Goal: Task Accomplishment & Management: Use online tool/utility

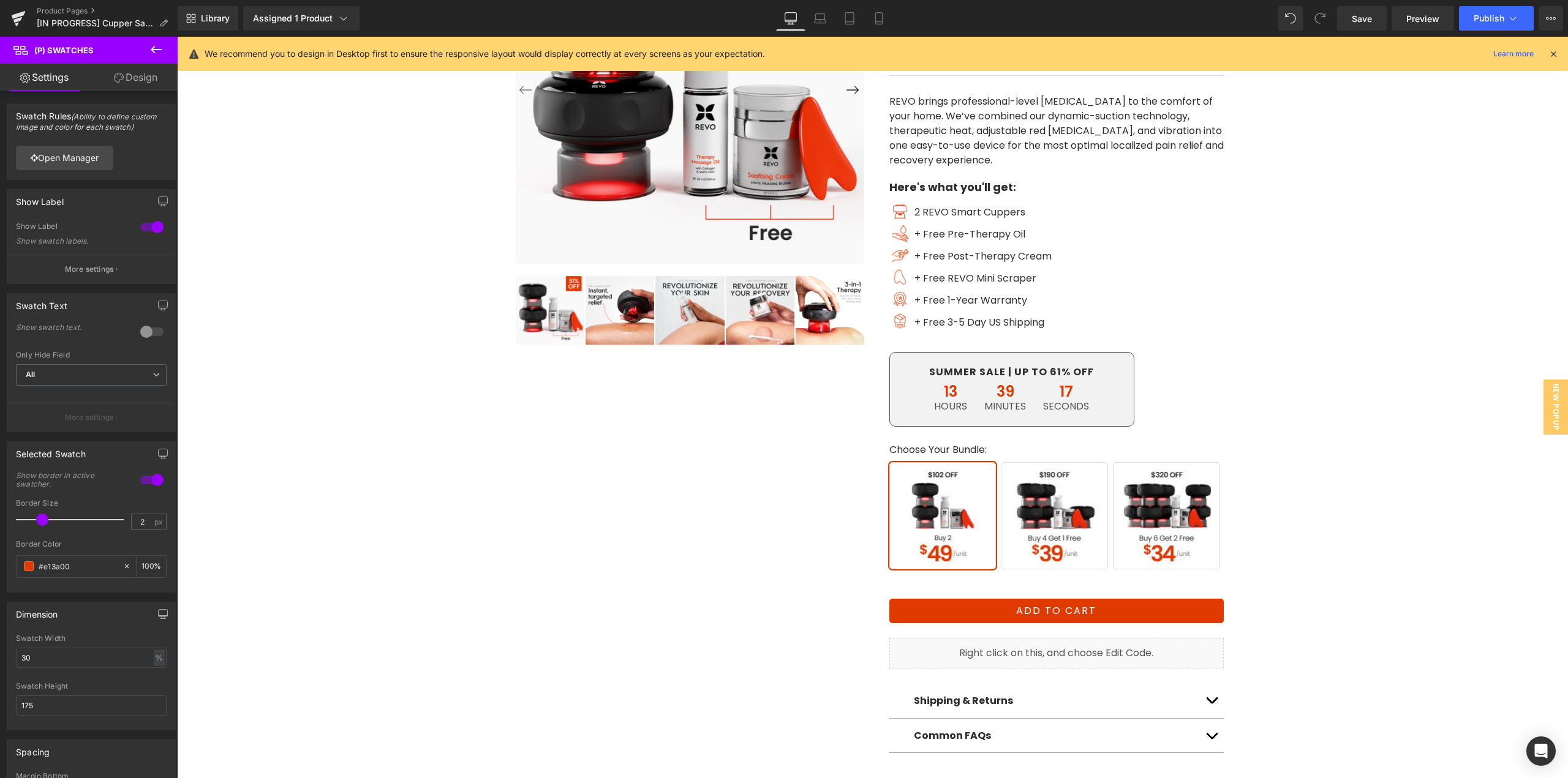
drag, startPoint x: 1375, startPoint y: 21, endPoint x: 1197, endPoint y: 3, distance: 178.9
click at [1374, 21] on link "Save" at bounding box center [1362, 18] width 50 height 25
click at [14, 19] on icon at bounding box center [18, 20] width 8 height 6
click at [14, 19] on icon at bounding box center [18, 18] width 15 height 30
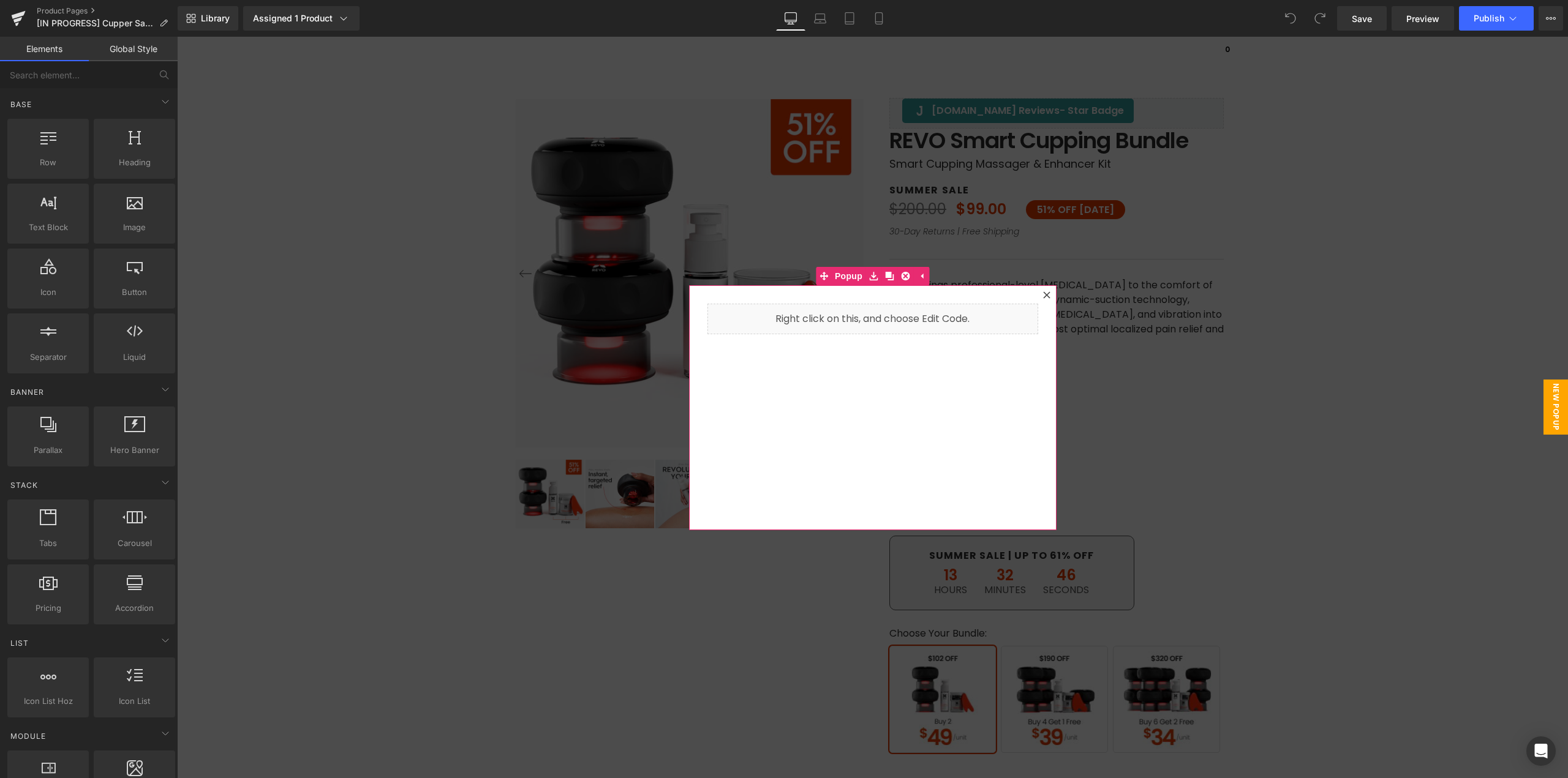
click at [1043, 293] on icon at bounding box center [1046, 294] width 6 height 6
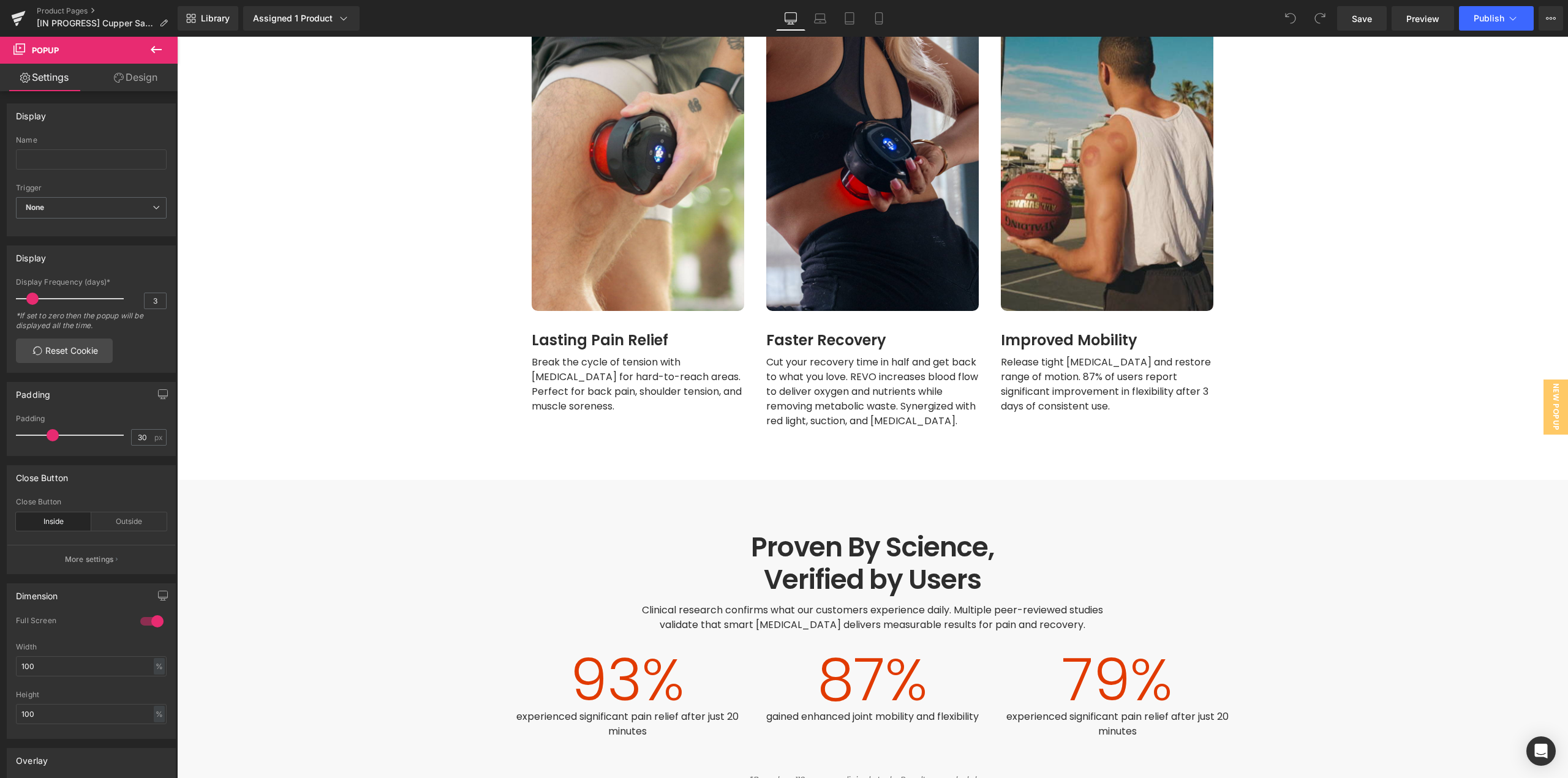
scroll to position [1776, 0]
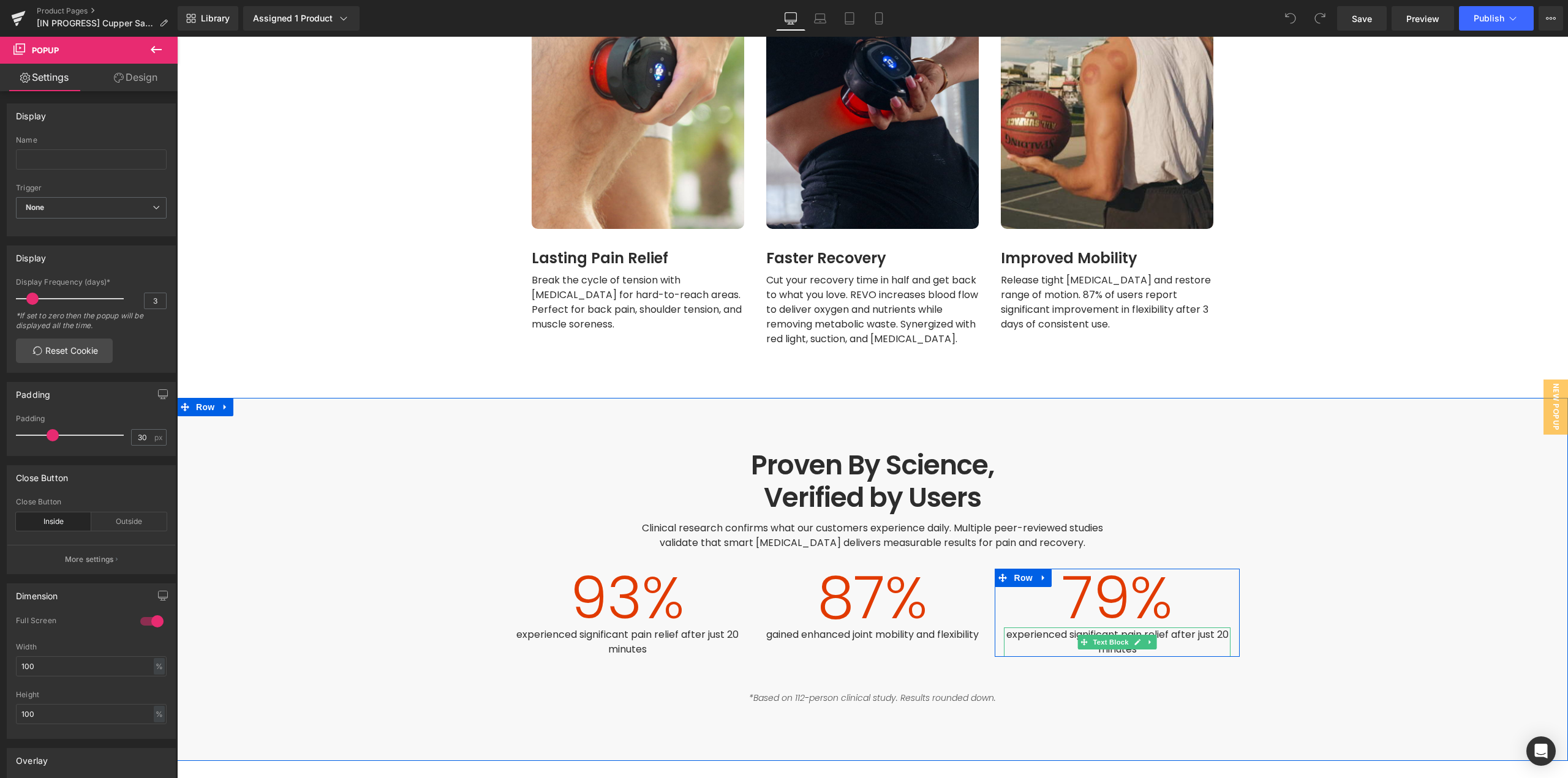
click at [1104, 637] on span "Text Block" at bounding box center [1111, 642] width 41 height 15
click at [1134, 640] on icon at bounding box center [1136, 642] width 6 height 7
click at [1132, 640] on span "experienced significant pain relief after just 20 minutes" at bounding box center [1118, 641] width 225 height 29
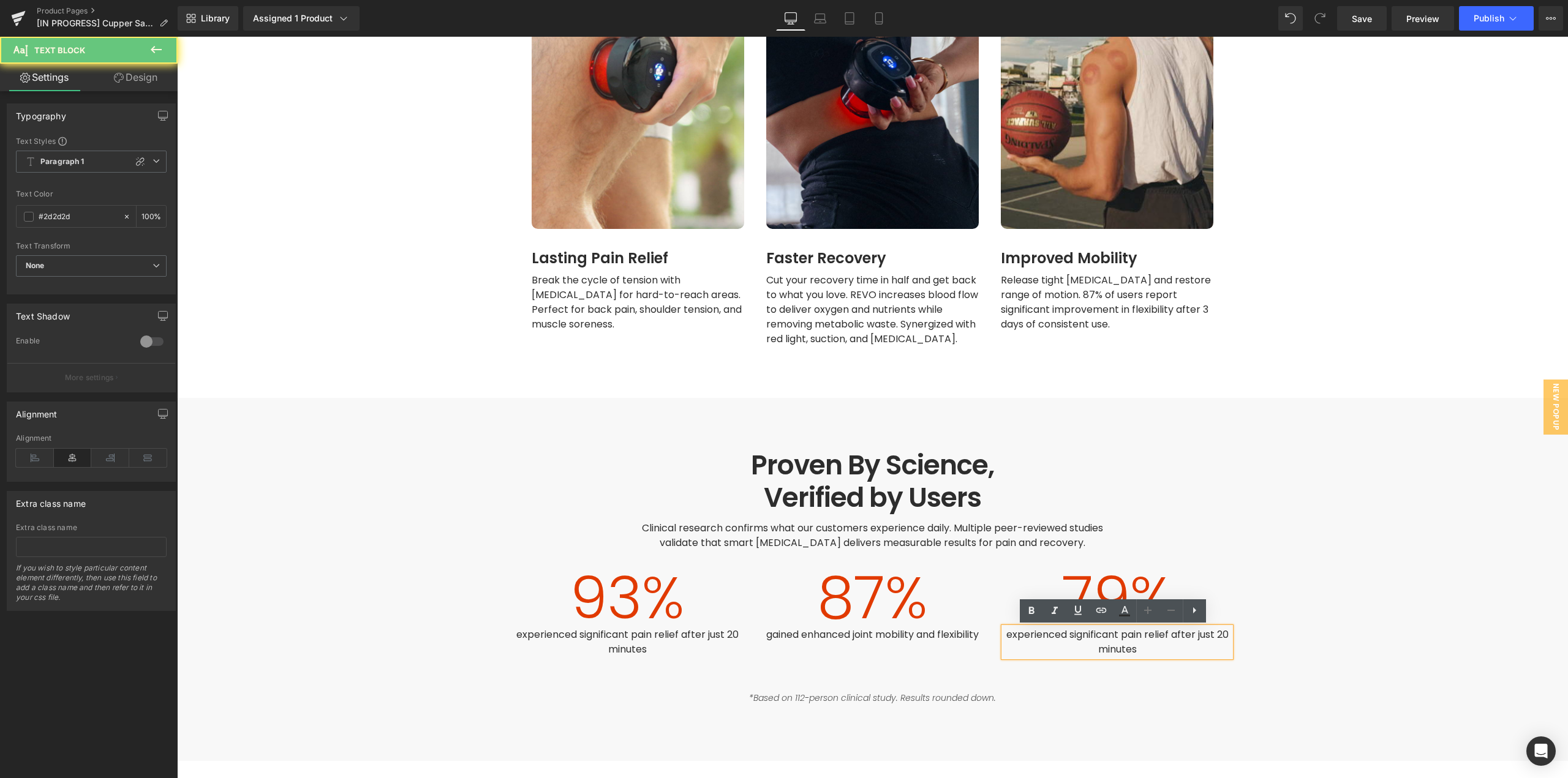
click at [1132, 640] on span "experienced significant pain relief after just 20 minutes" at bounding box center [1118, 641] width 225 height 29
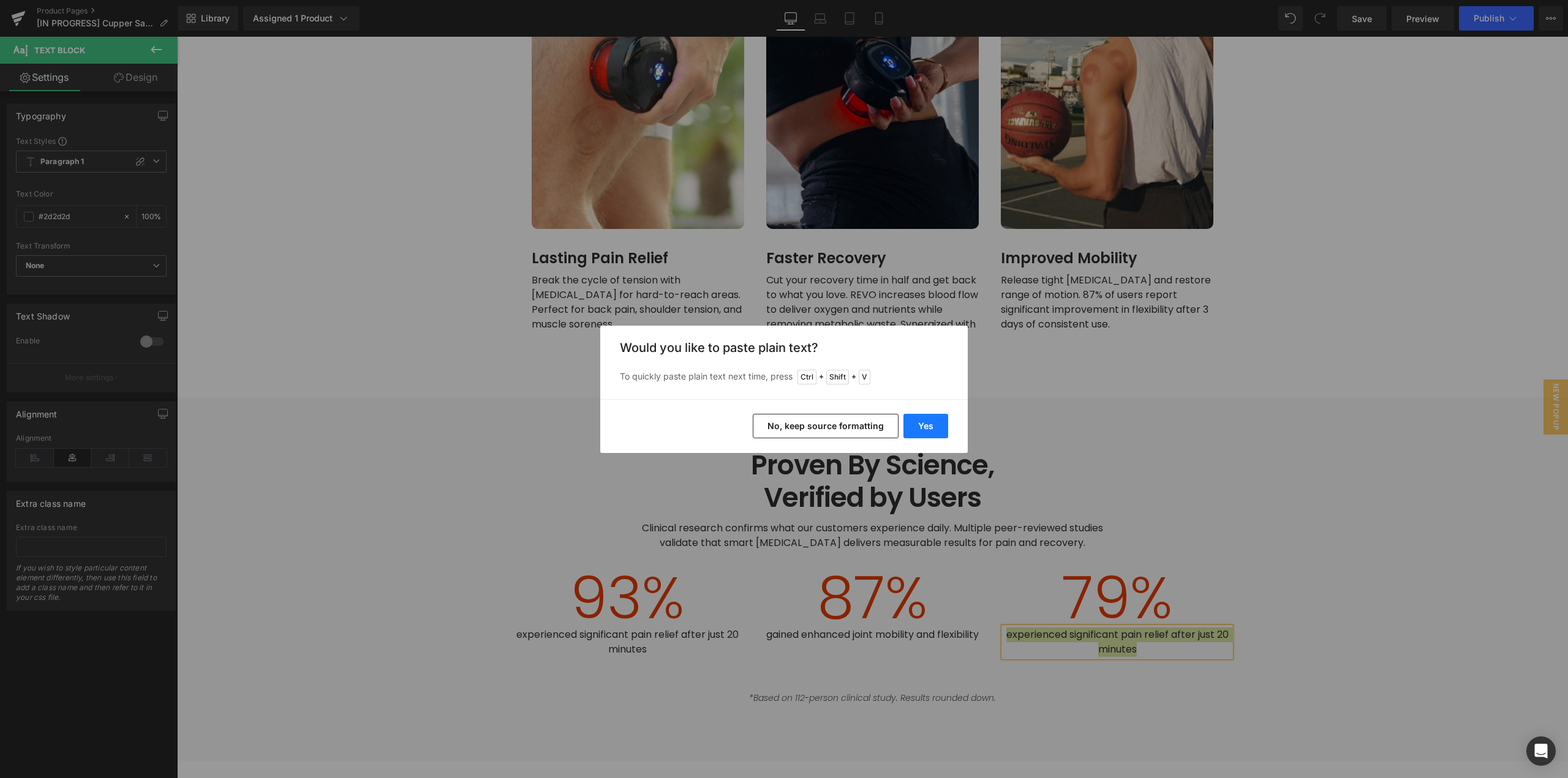
click at [923, 425] on button "Yes" at bounding box center [926, 426] width 44 height 25
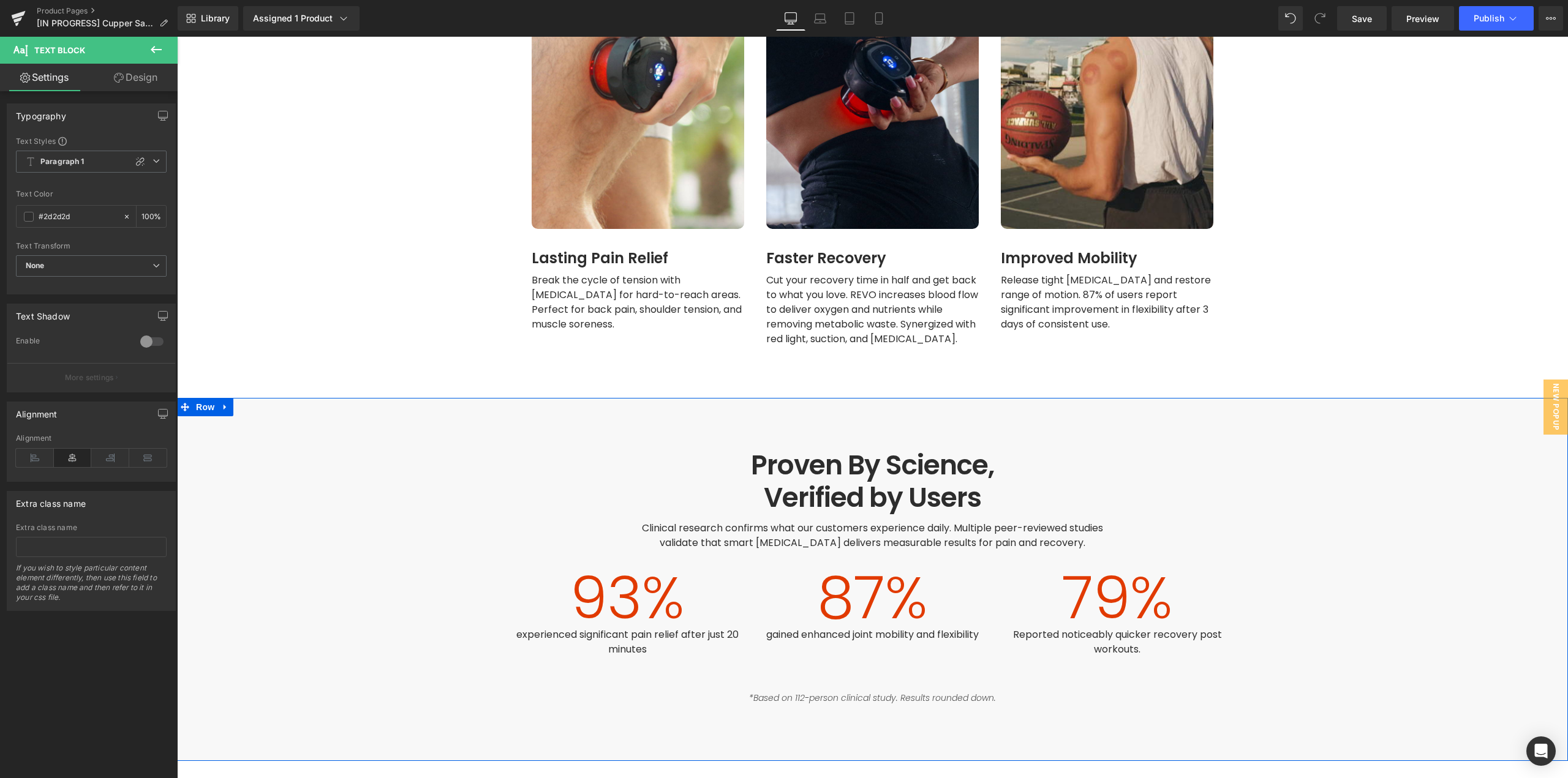
click at [1314, 565] on div "Proven By Science, Verified by Users Heading Proven By Science, Verified by Use…" at bounding box center [872, 579] width 1391 height 261
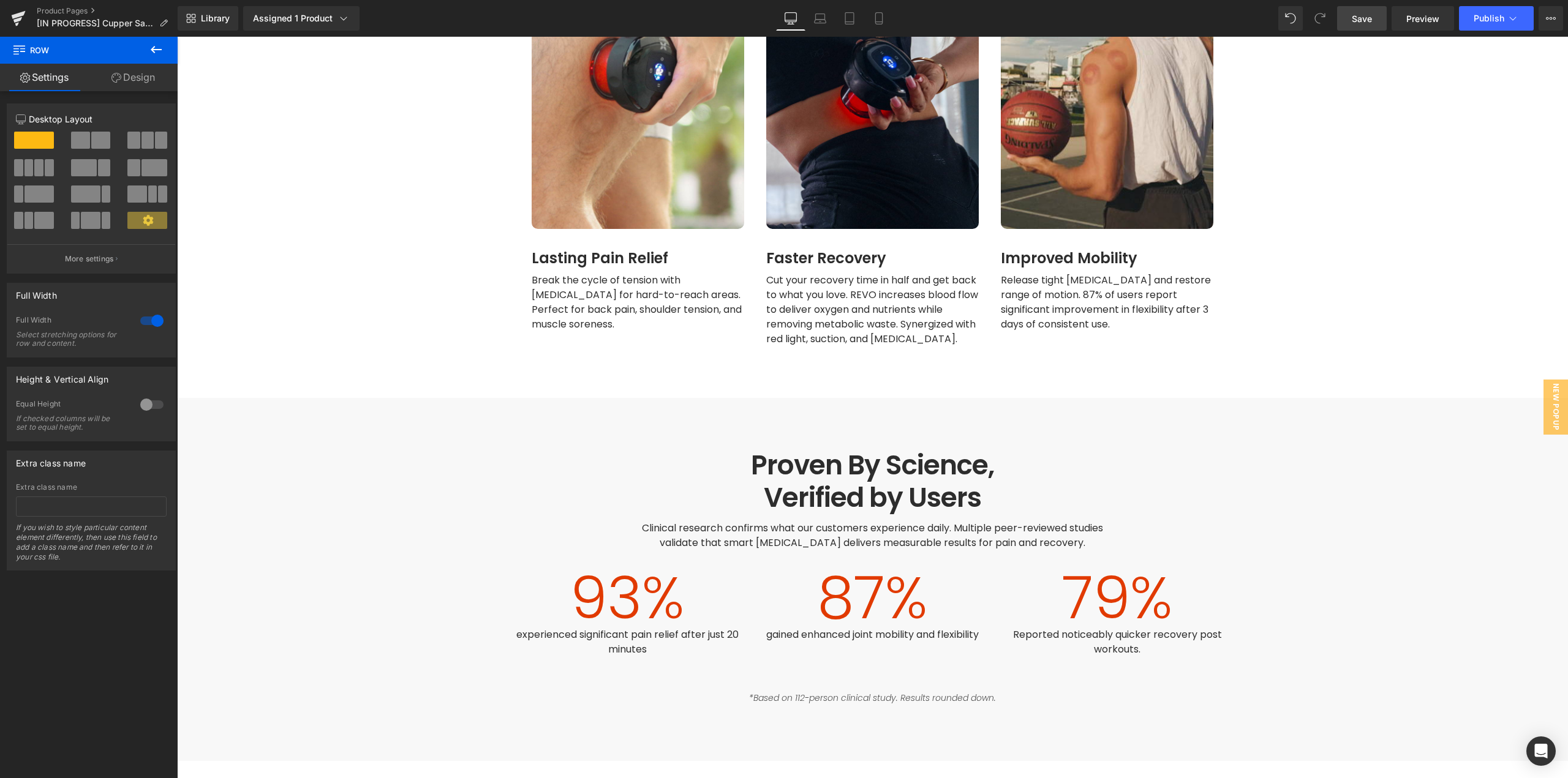
click at [1359, 22] on span "Save" at bounding box center [1362, 18] width 20 height 13
click at [818, 19] on icon at bounding box center [820, 18] width 12 height 12
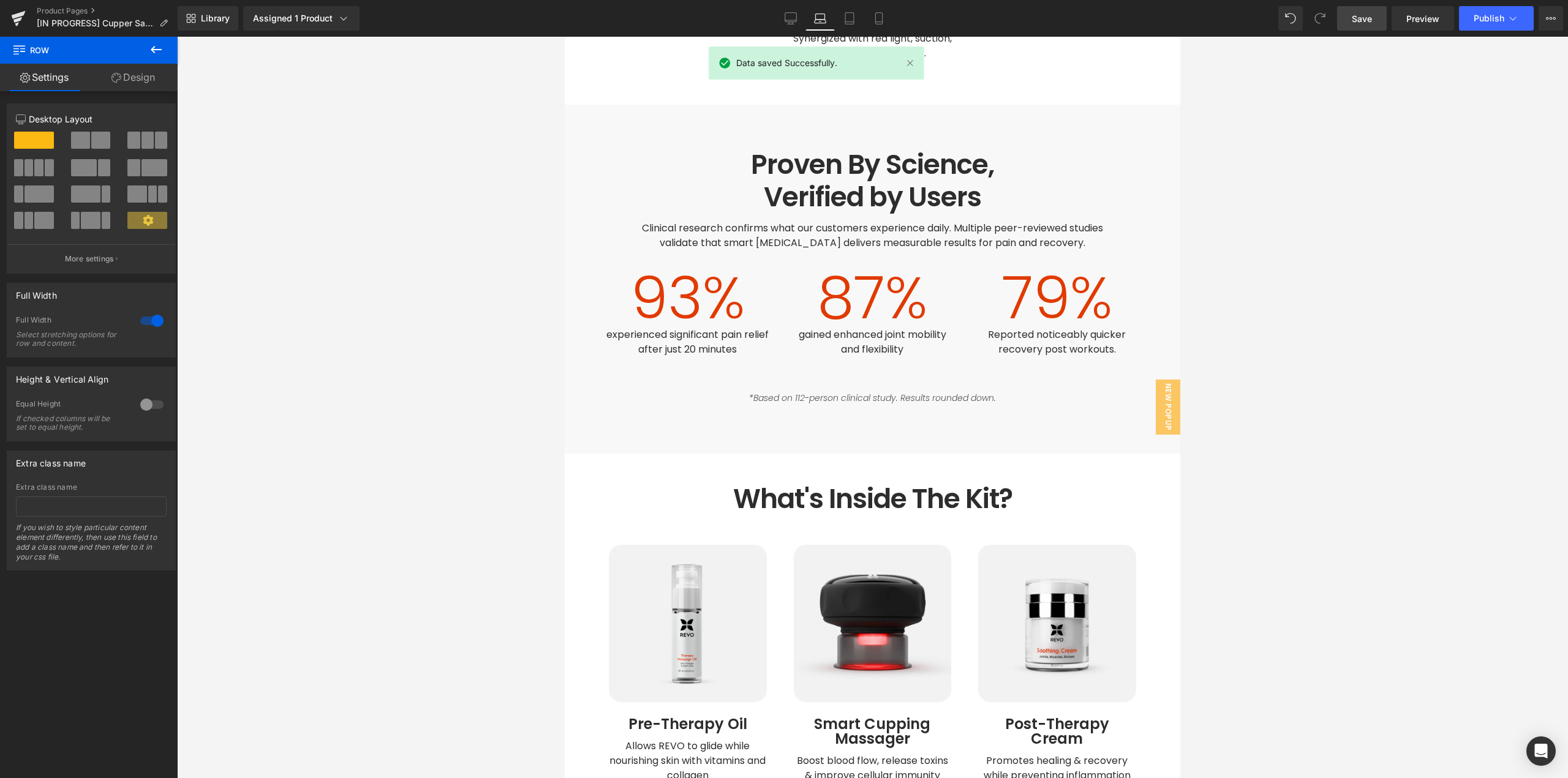
scroll to position [1595, 0]
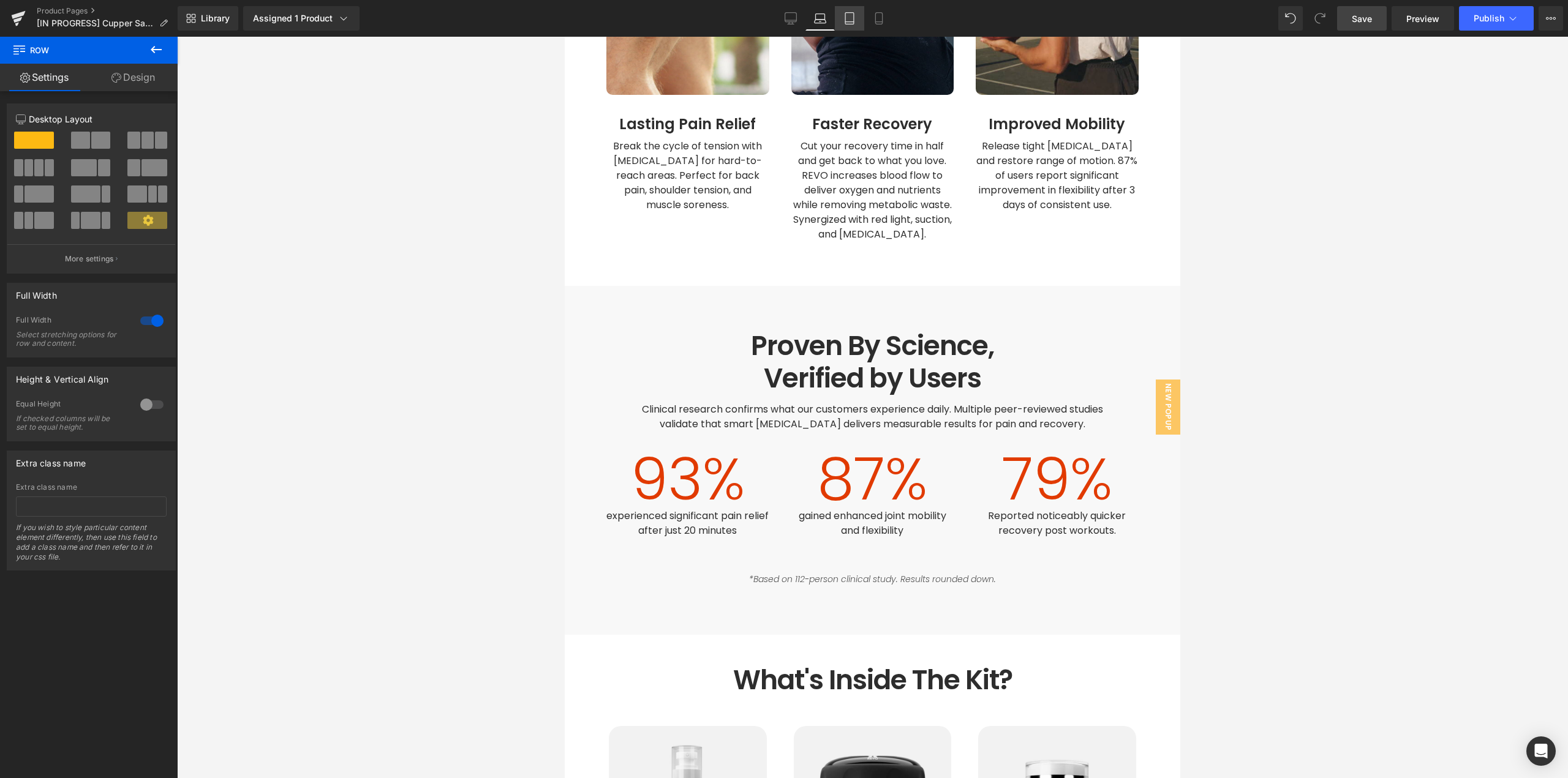
click at [850, 23] on icon at bounding box center [849, 18] width 12 height 12
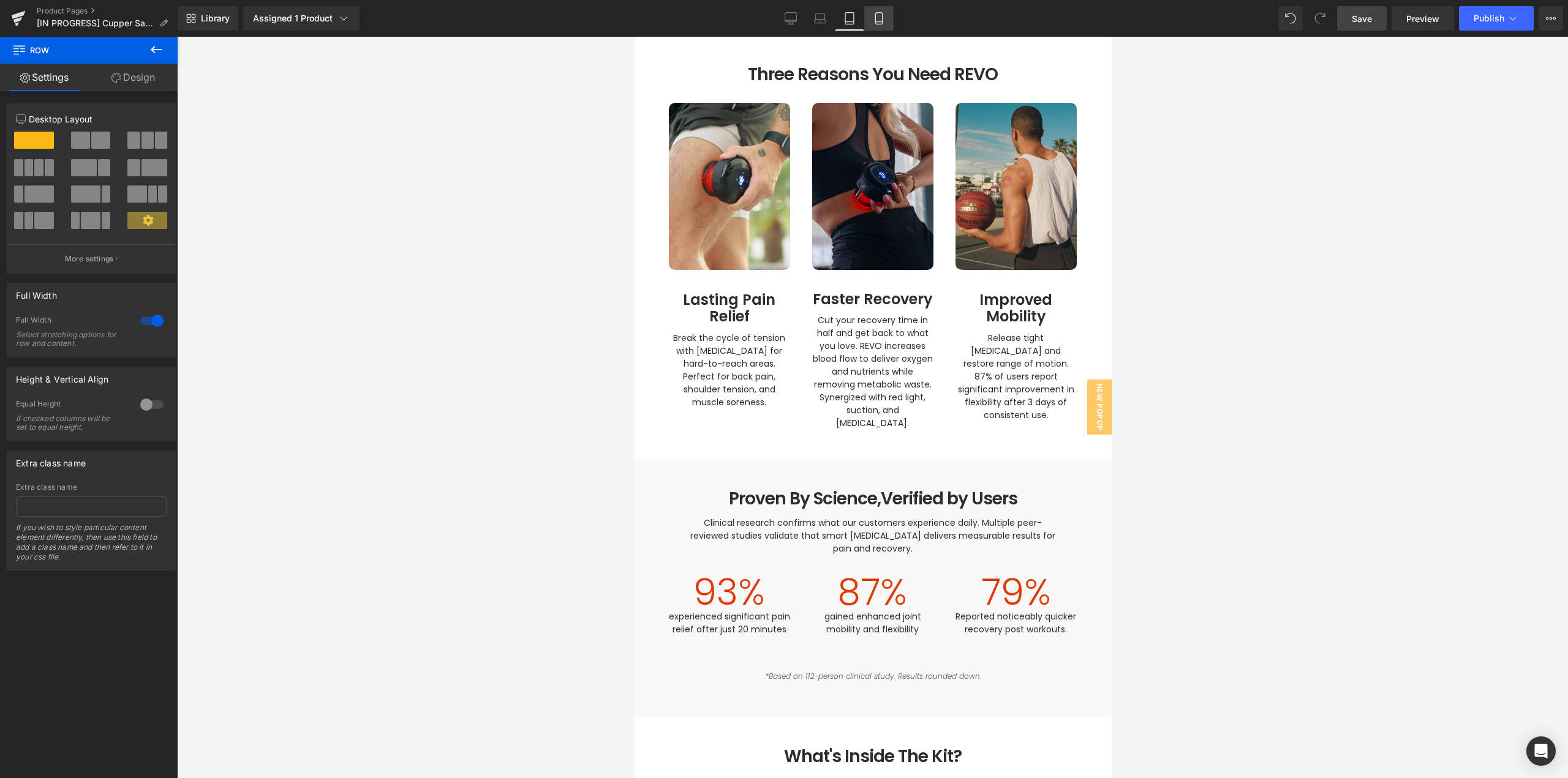
scroll to position [1943, 0]
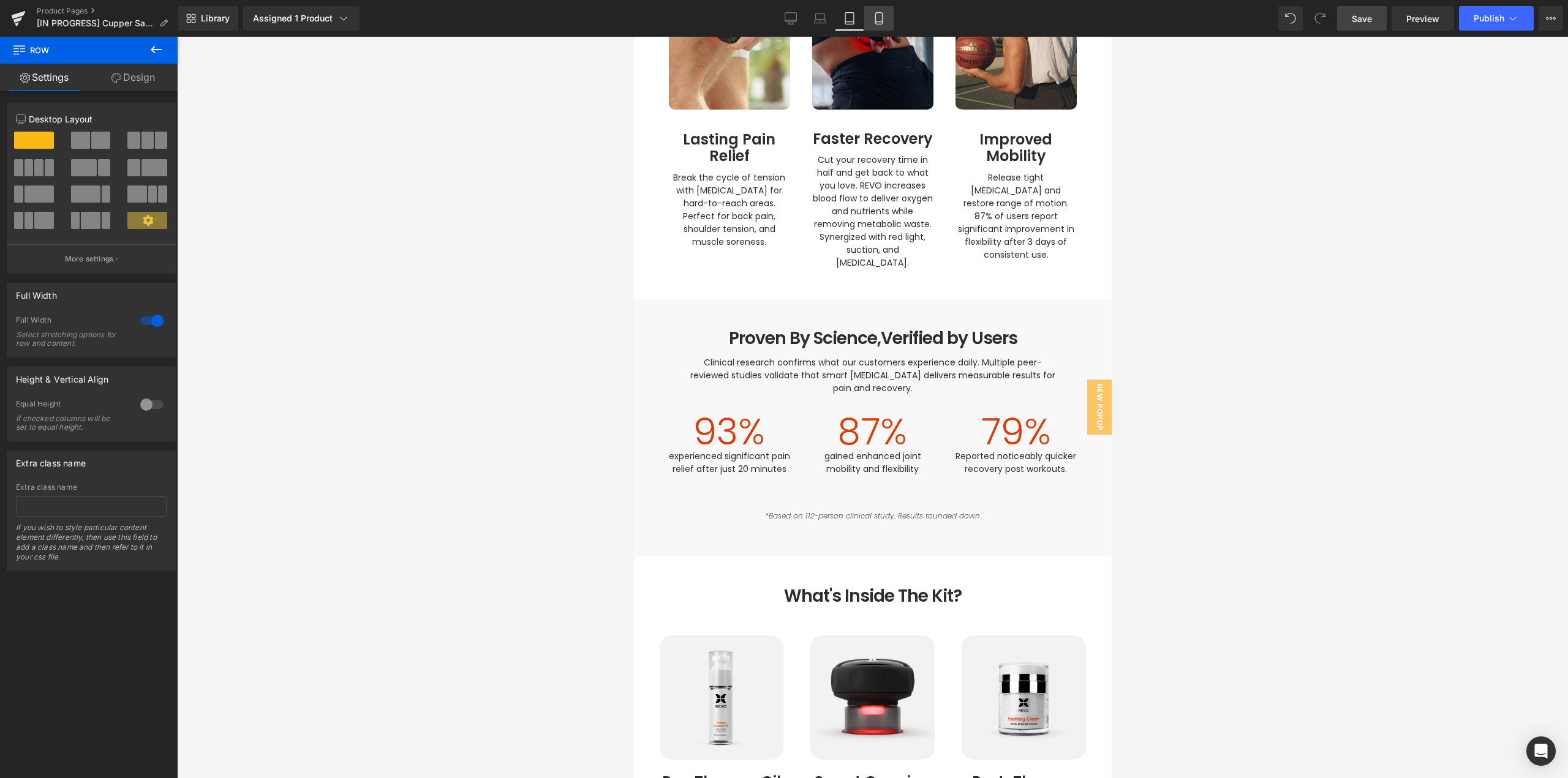
click at [876, 21] on icon at bounding box center [878, 18] width 12 height 12
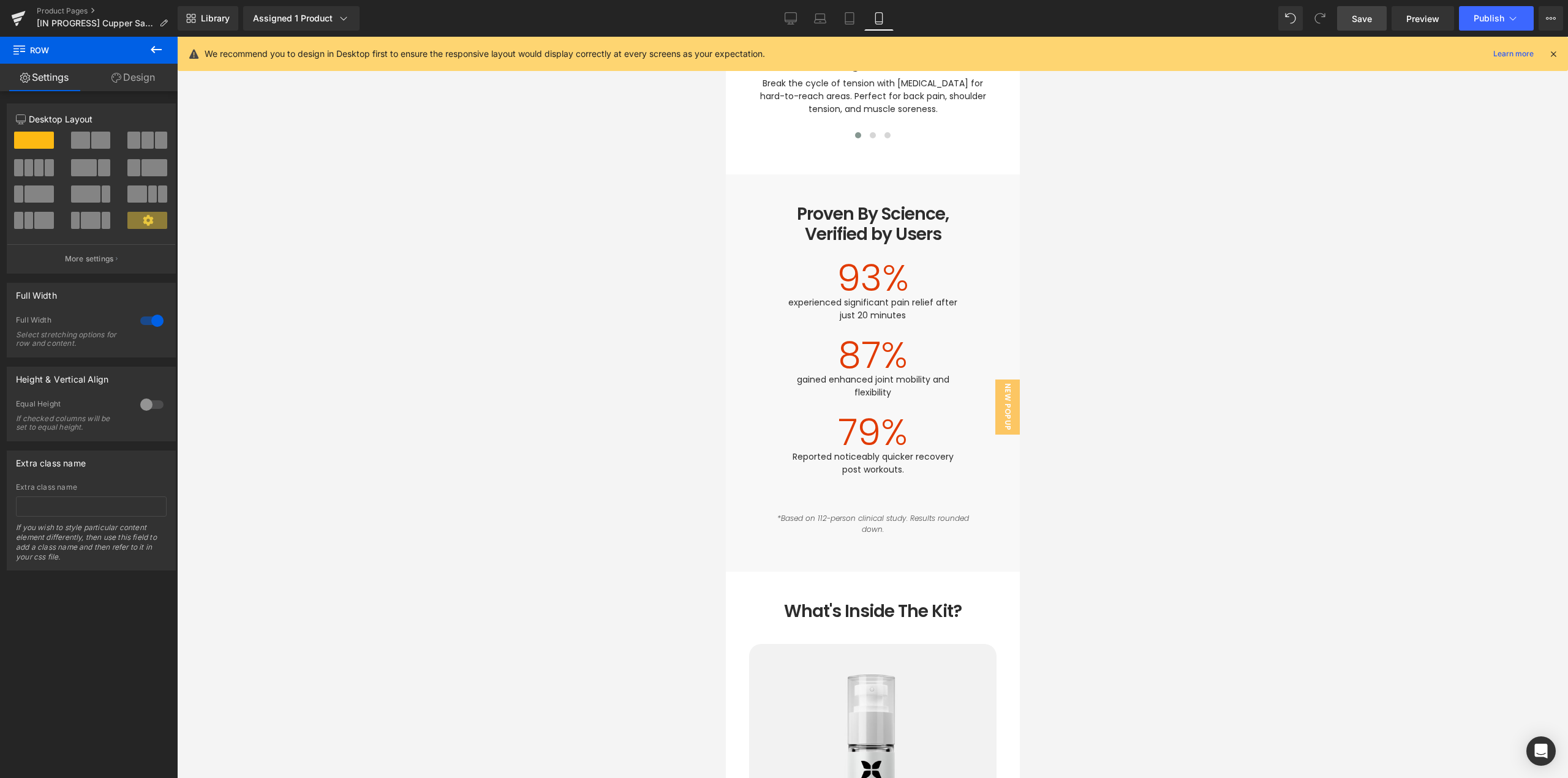
scroll to position [2047, 0]
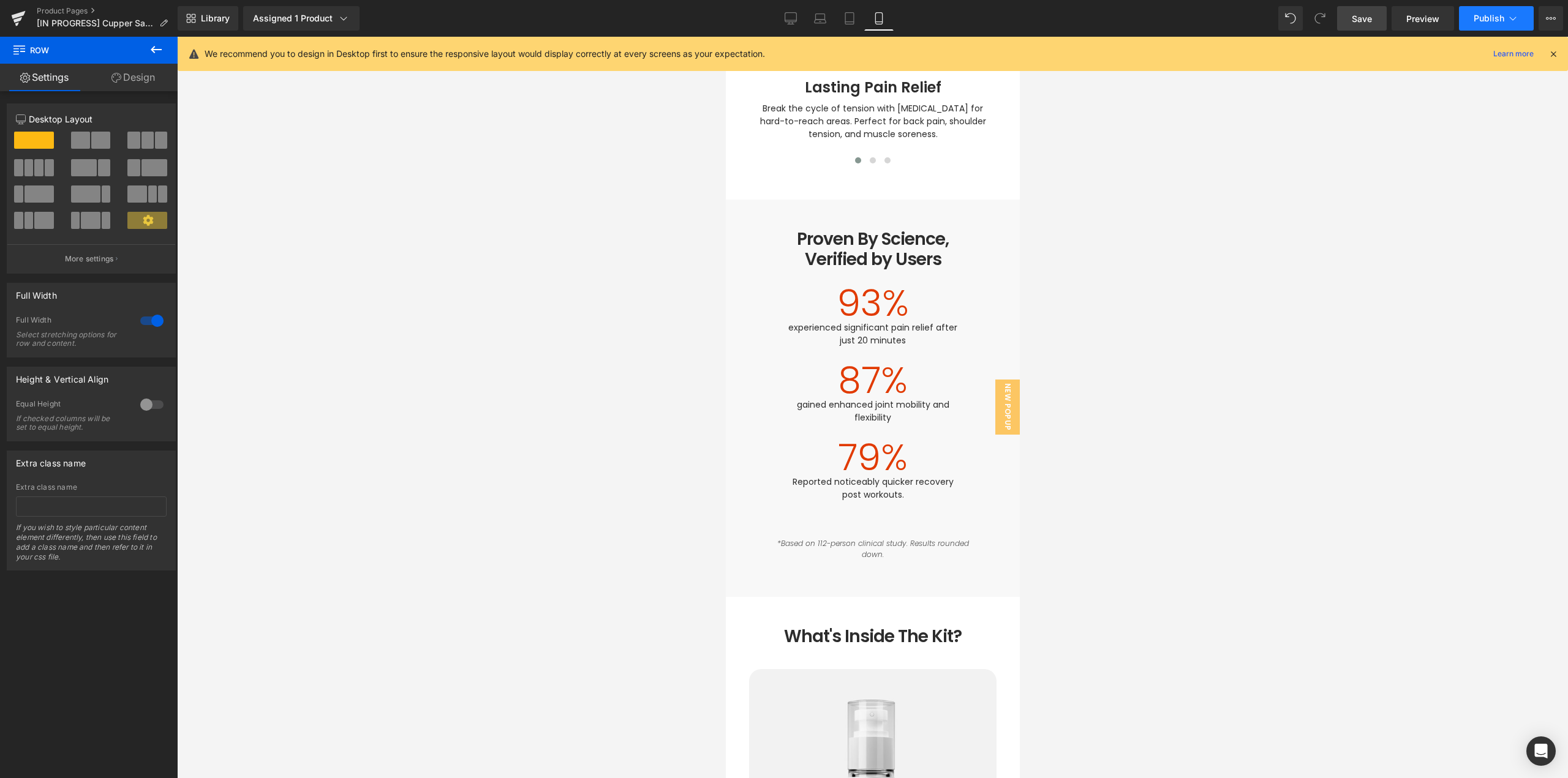
click at [1494, 14] on span "Publish" at bounding box center [1489, 18] width 30 height 10
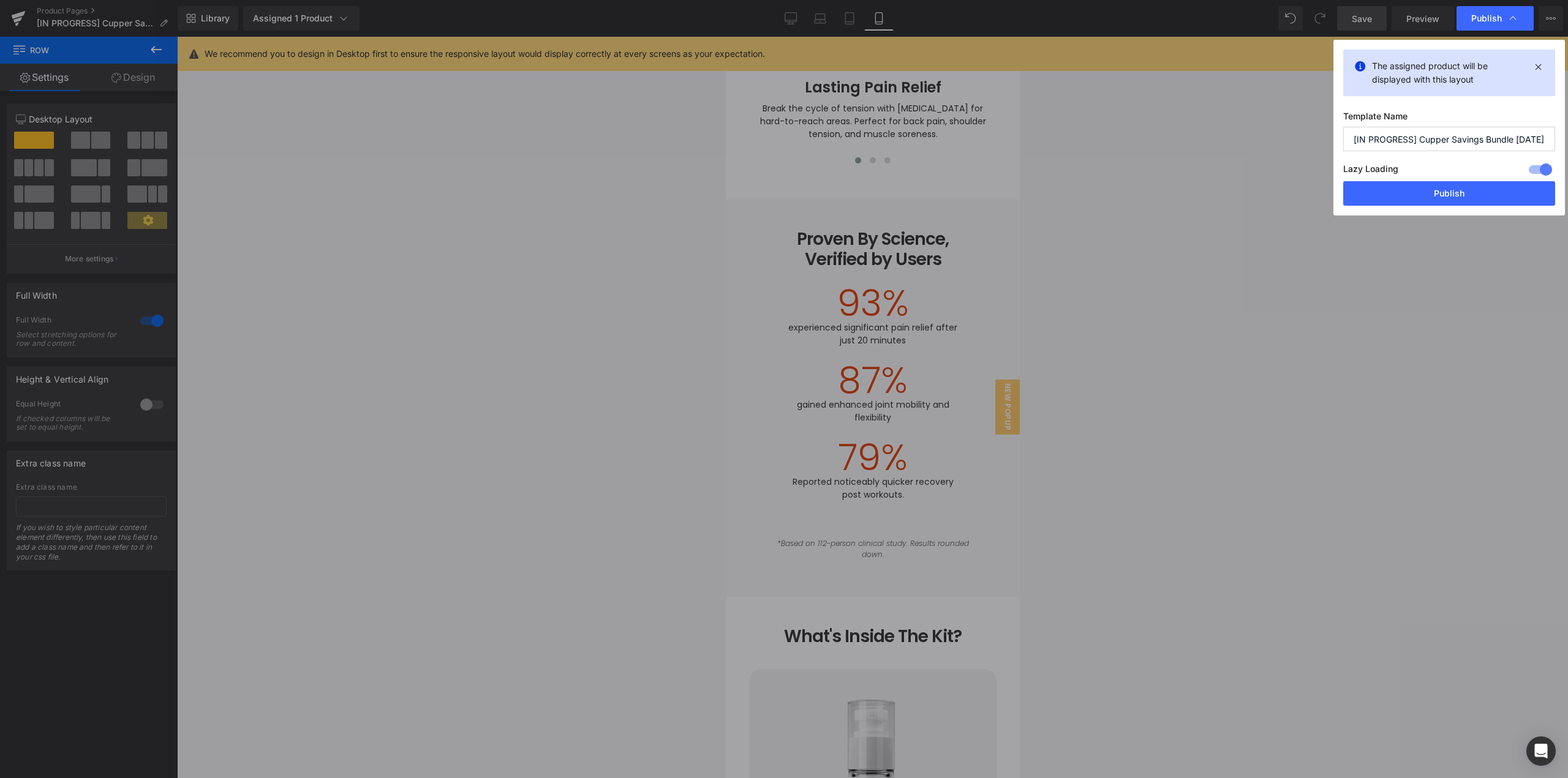
drag, startPoint x: 1414, startPoint y: 139, endPoint x: 1355, endPoint y: 139, distance: 59.0
click at [1355, 139] on input "[IN PROGRESS] Cupper Savings Bundle [DATE]" at bounding box center [1448, 139] width 212 height 25
type input "[LIVE] Cupper Savings Bundle 08/12/2025"
click at [1383, 191] on button "Publish" at bounding box center [1448, 193] width 212 height 25
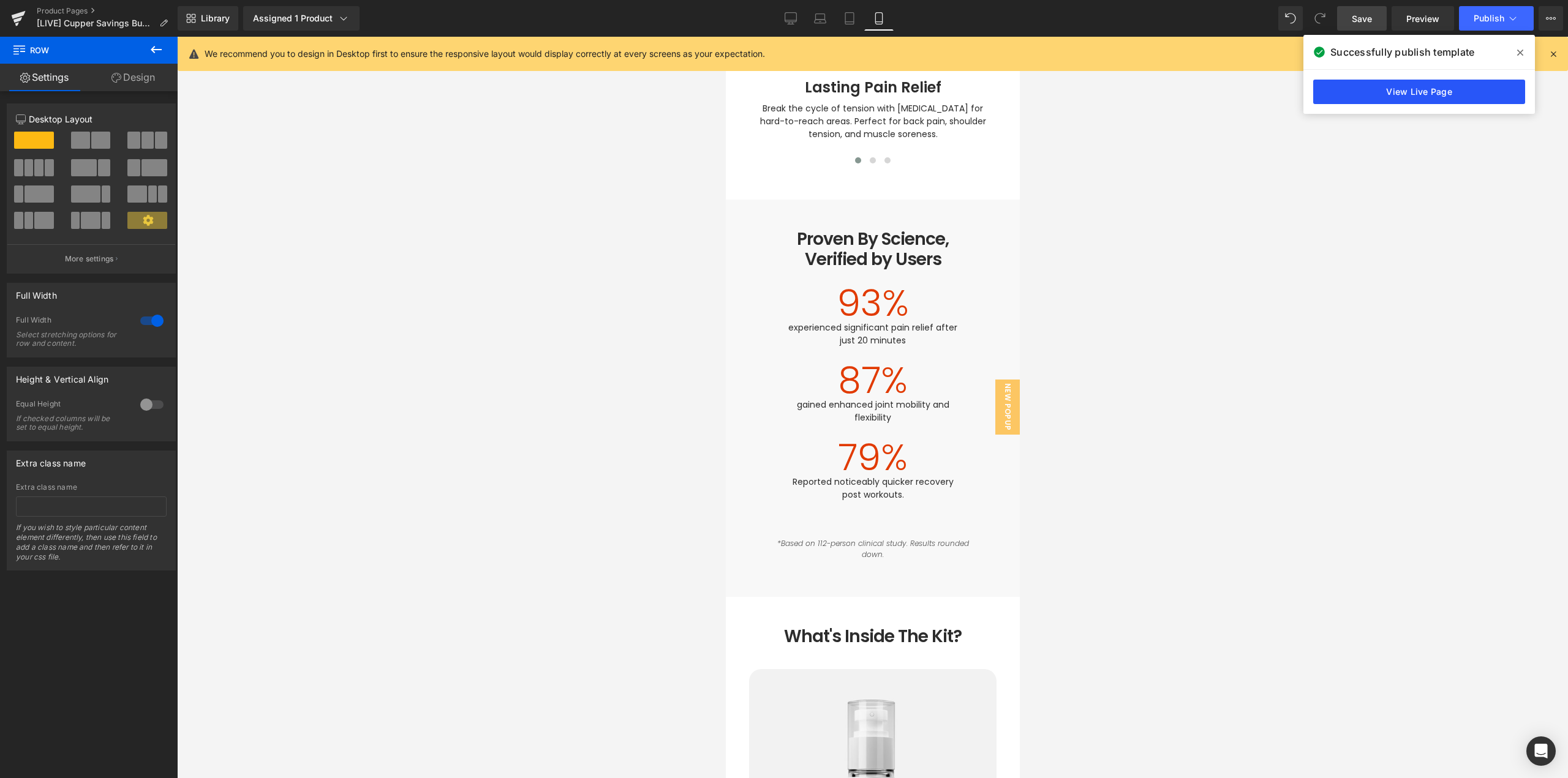
click at [1409, 94] on link "View Live Page" at bounding box center [1418, 91] width 212 height 25
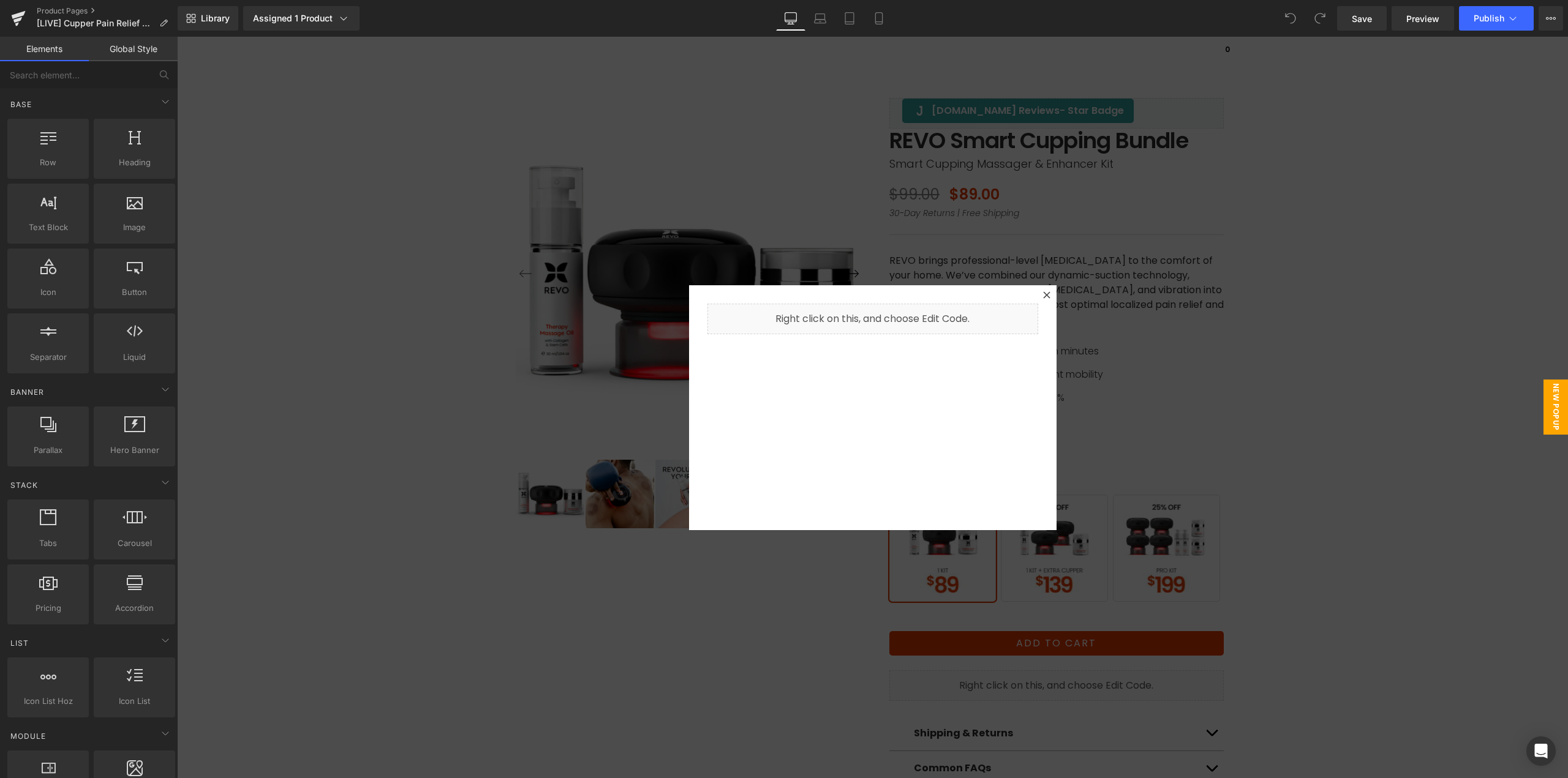
click at [1248, 311] on div at bounding box center [872, 407] width 1391 height 742
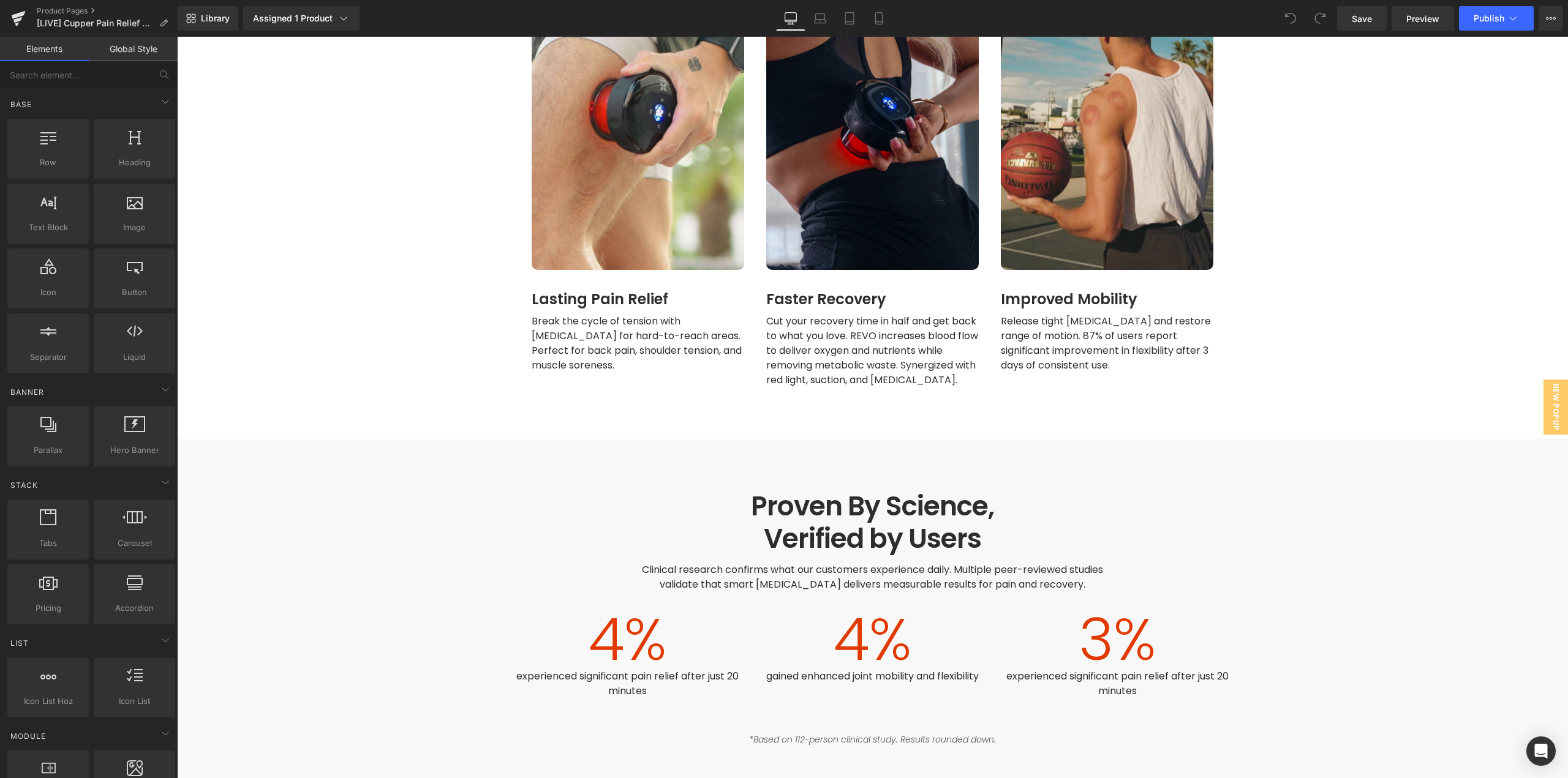
scroll to position [1592, 0]
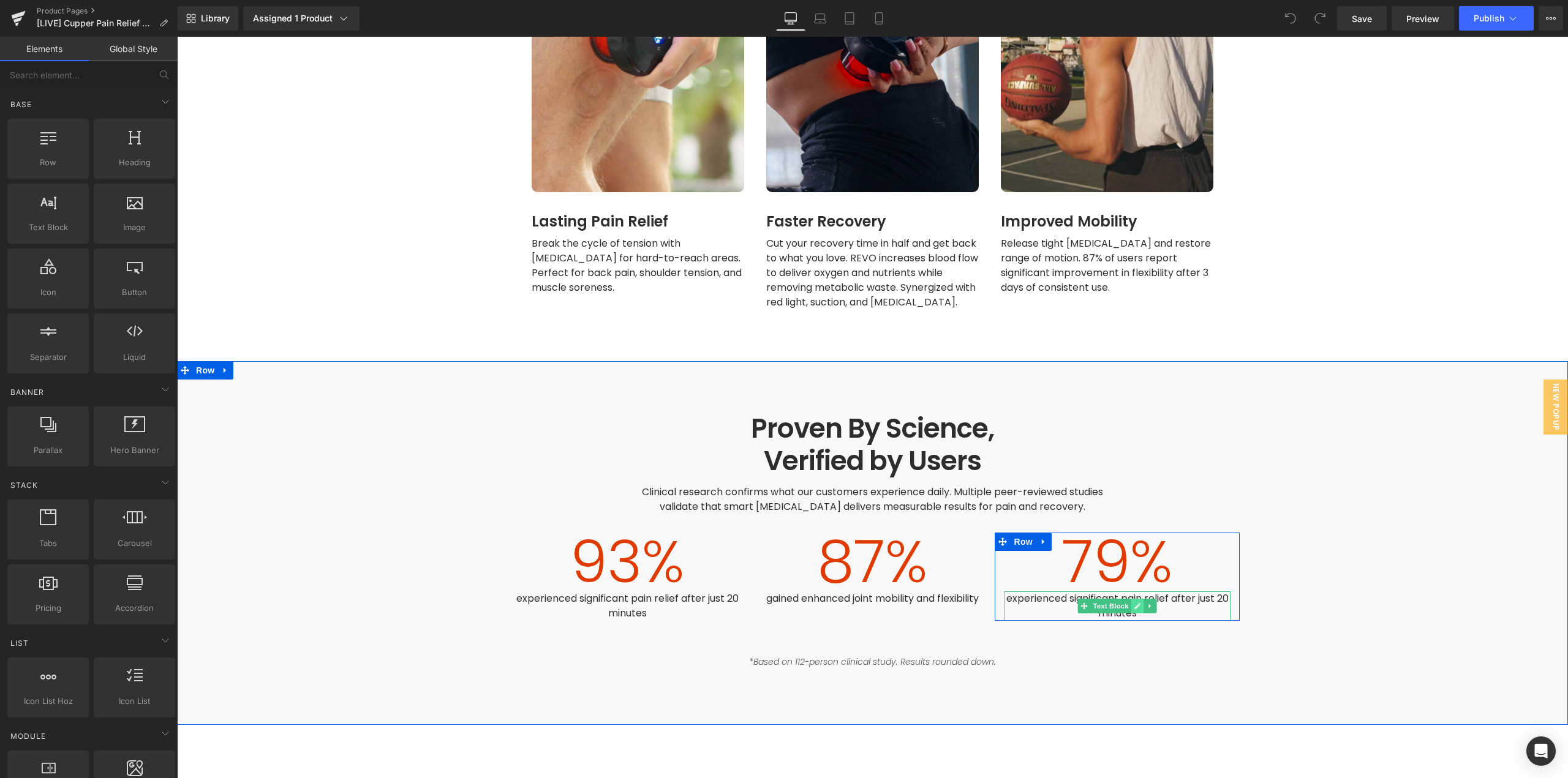
click at [1134, 602] on icon at bounding box center [1136, 606] width 6 height 7
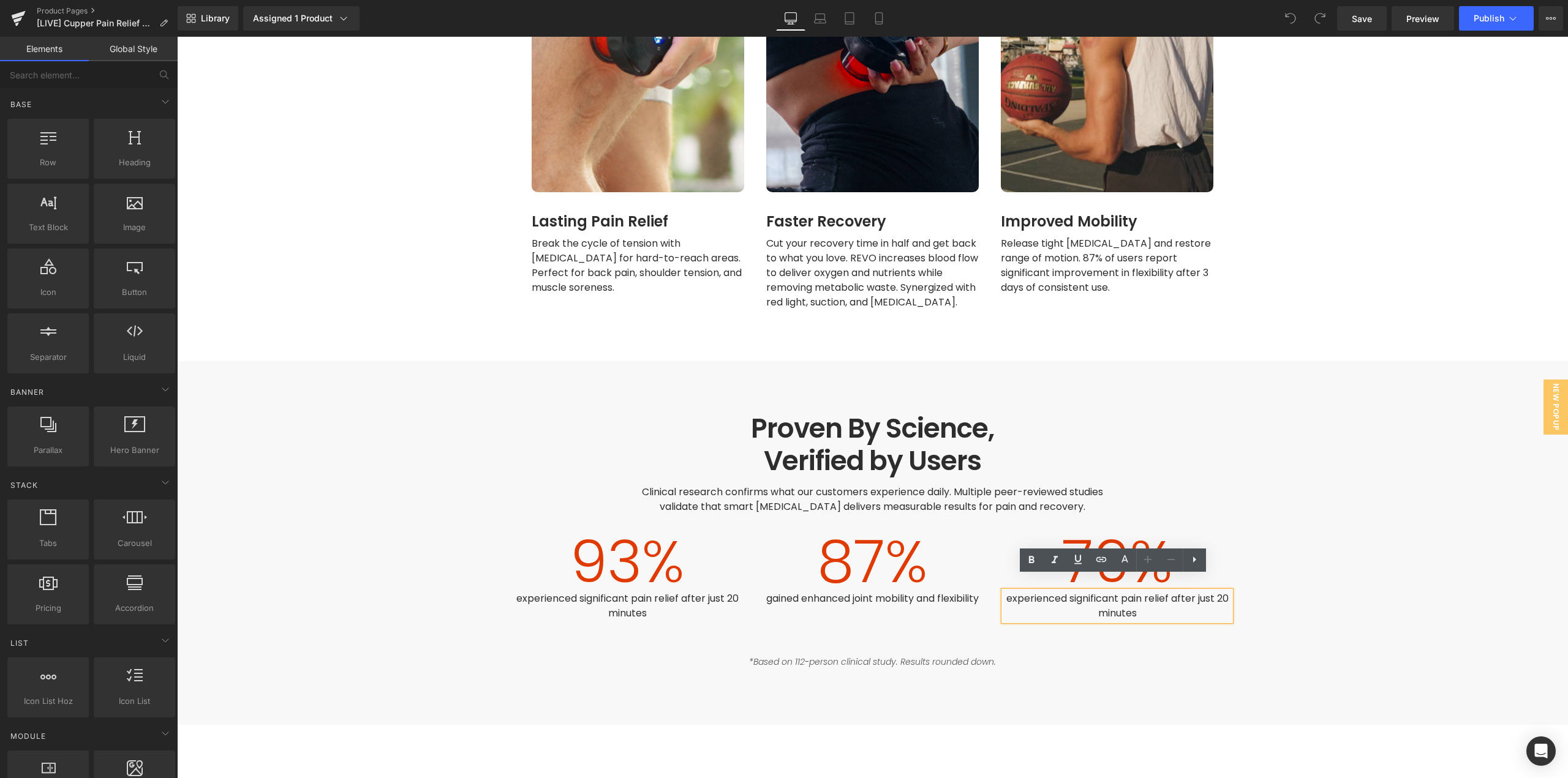
click at [1134, 591] on span "experienced significant pain relief after just 20 minutes" at bounding box center [1118, 605] width 225 height 29
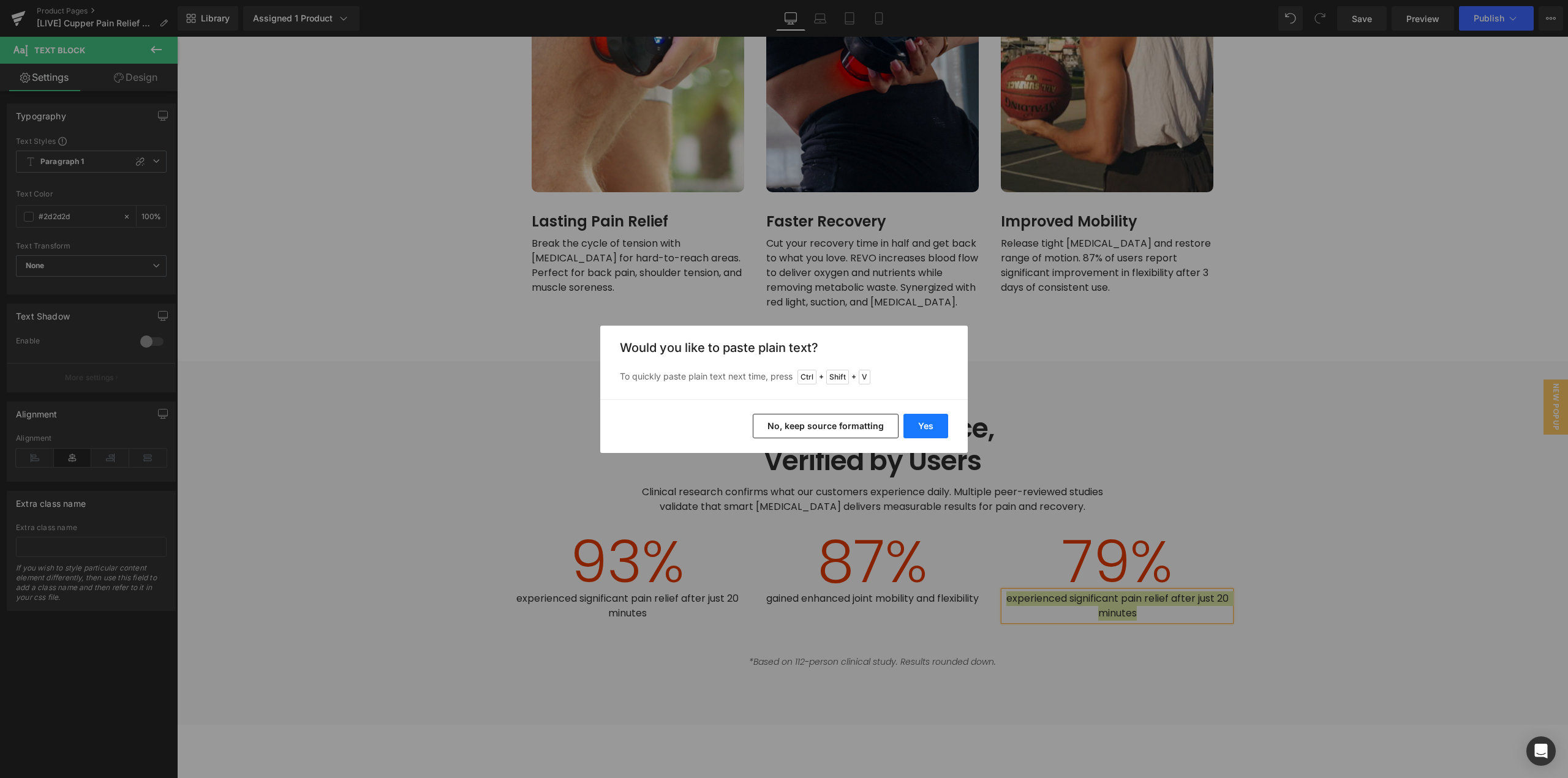
click at [918, 431] on button "Yes" at bounding box center [926, 426] width 44 height 25
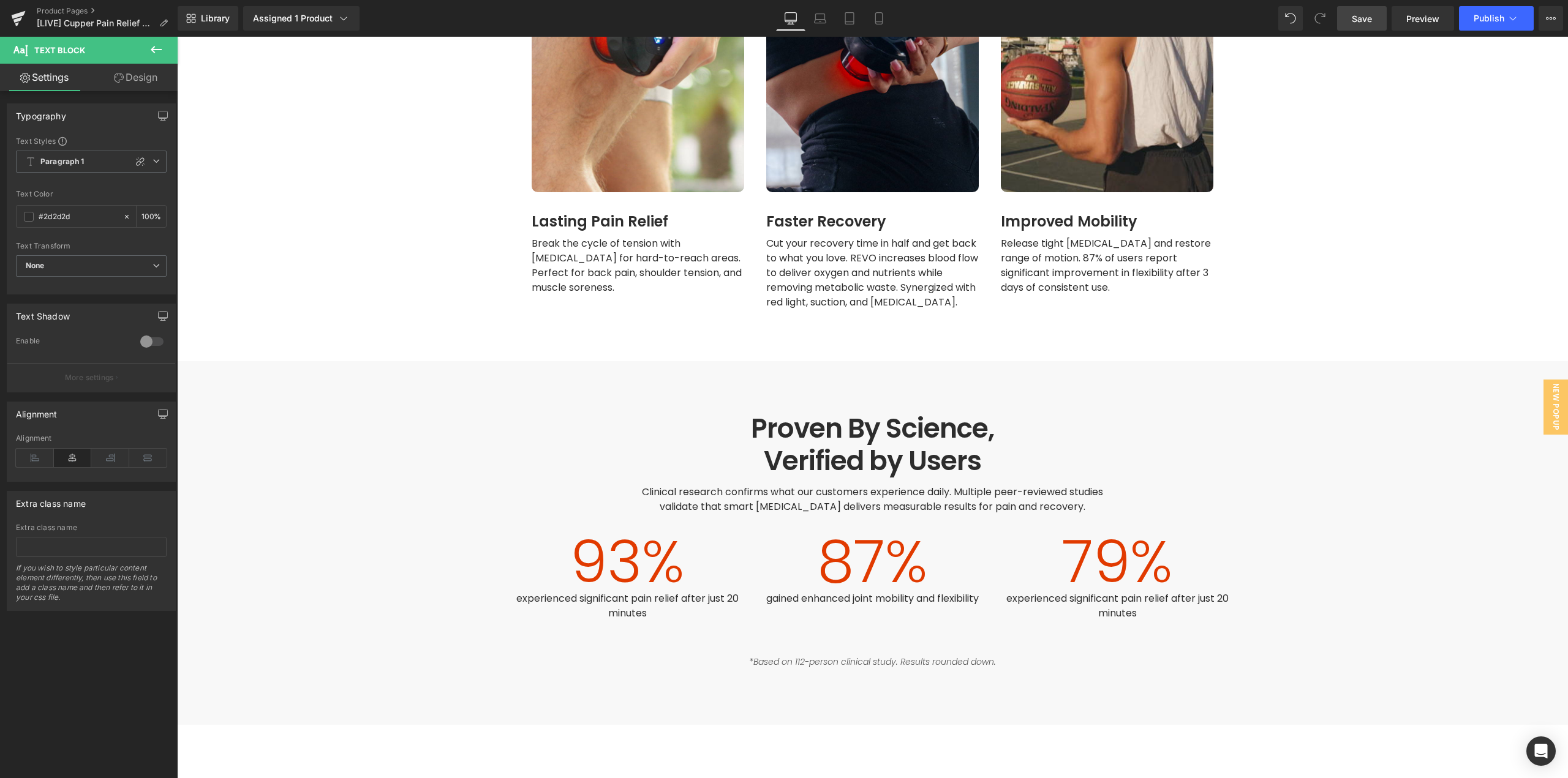
click at [1367, 19] on span "Save" at bounding box center [1362, 18] width 20 height 13
click at [1484, 23] on button "Publish" at bounding box center [1496, 18] width 75 height 25
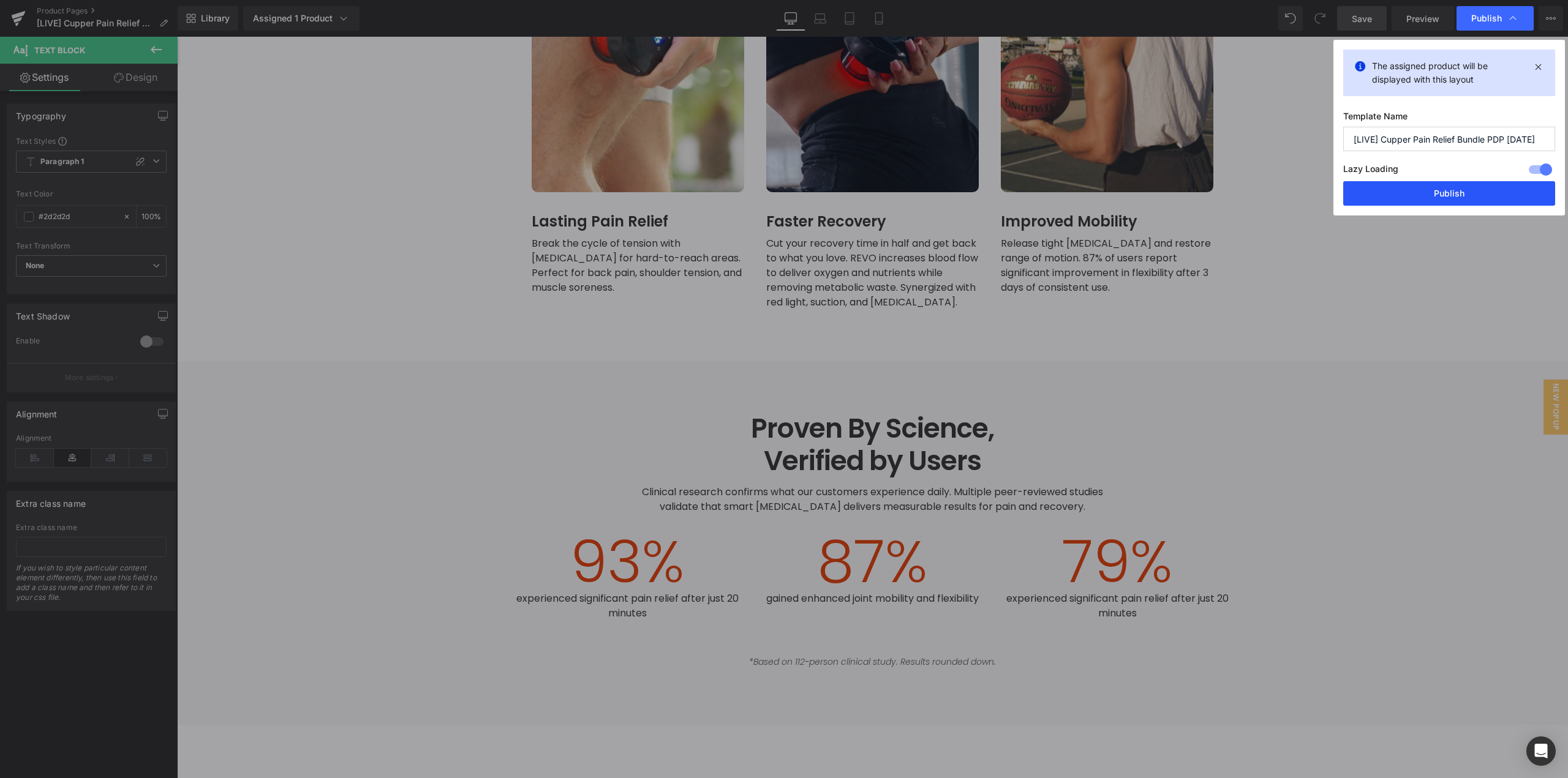
click at [1400, 196] on button "Publish" at bounding box center [1448, 193] width 212 height 25
